Goal: Information Seeking & Learning: Learn about a topic

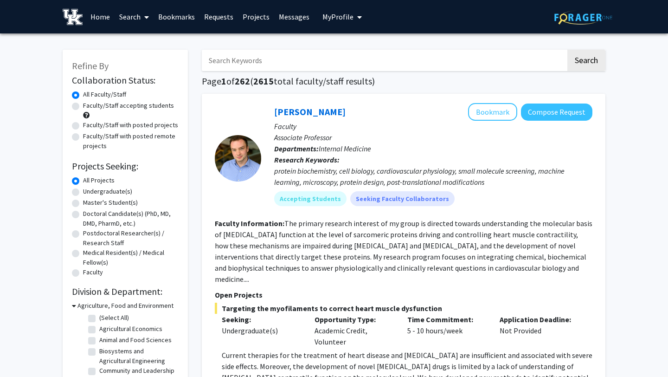
click at [83, 191] on label "Undergraduate(s)" at bounding box center [107, 191] width 49 height 10
click at [83, 191] on input "Undergraduate(s)" at bounding box center [86, 189] width 6 height 6
radio input "true"
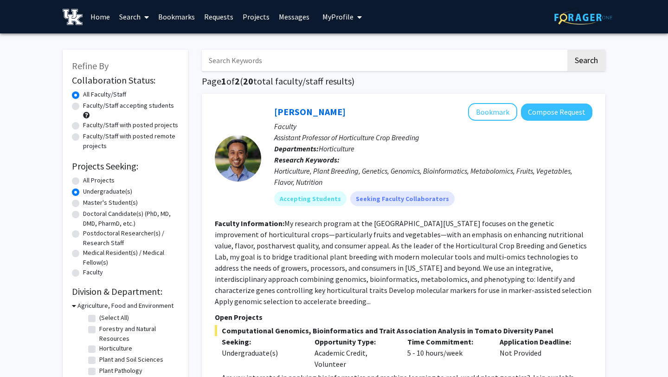
click at [83, 105] on label "Faculty/Staff accepting students" at bounding box center [128, 106] width 91 height 10
click at [83, 105] on input "Faculty/Staff accepting students" at bounding box center [86, 104] width 6 height 6
radio input "true"
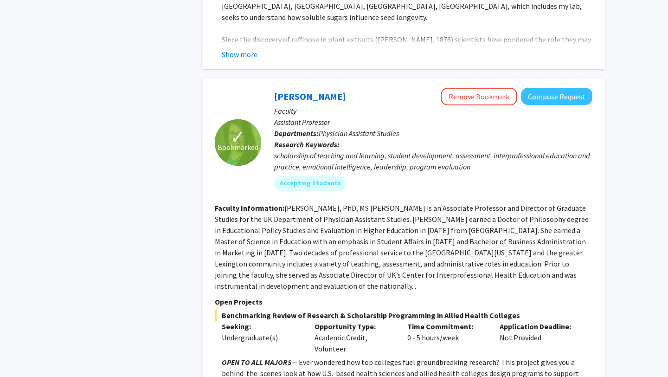
scroll to position [3652, 0]
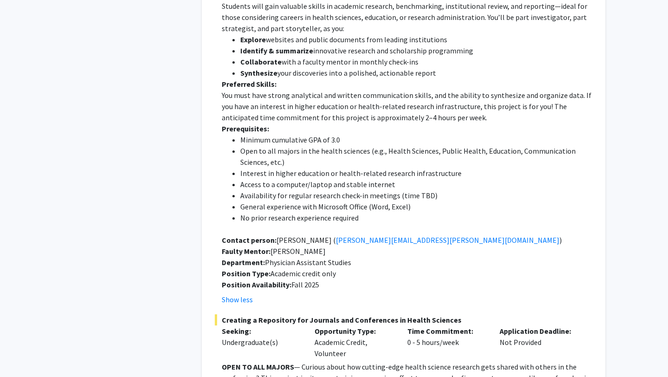
scroll to position [4061, 0]
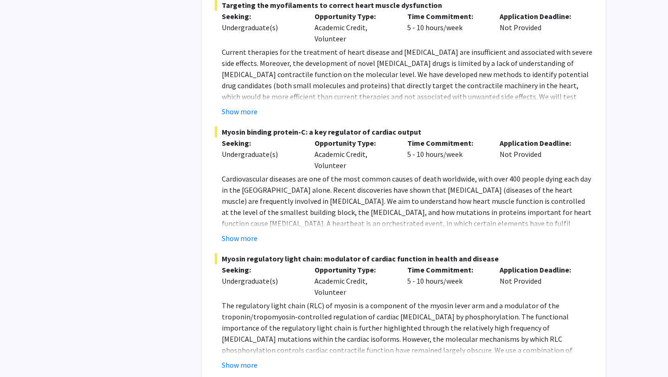
scroll to position [5023, 0]
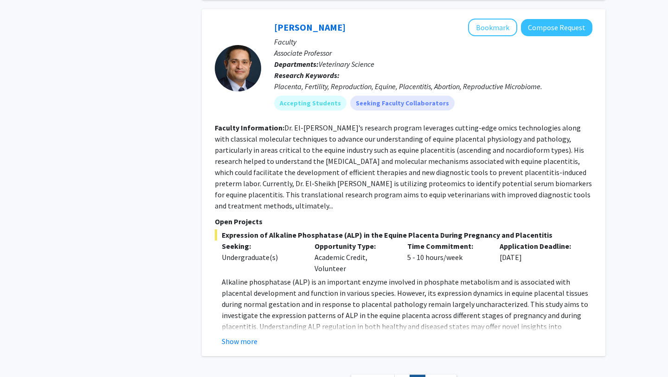
scroll to position [3034, 0]
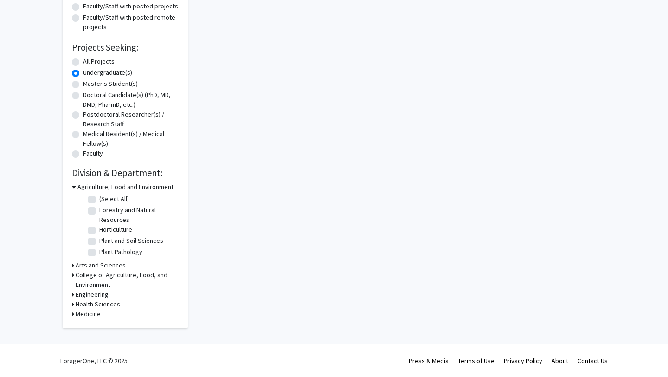
scroll to position [119, 0]
radio input "true"
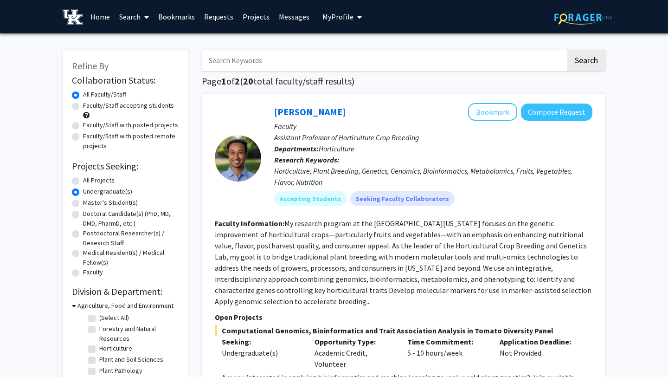
radio input "true"
